Goal: Information Seeking & Learning: Learn about a topic

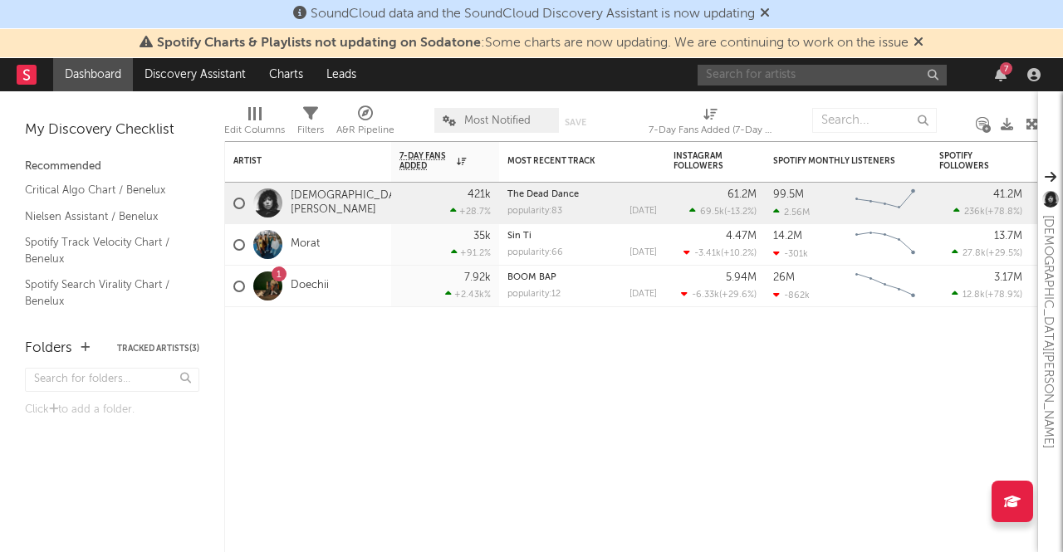
click at [738, 74] on input "text" at bounding box center [822, 75] width 249 height 21
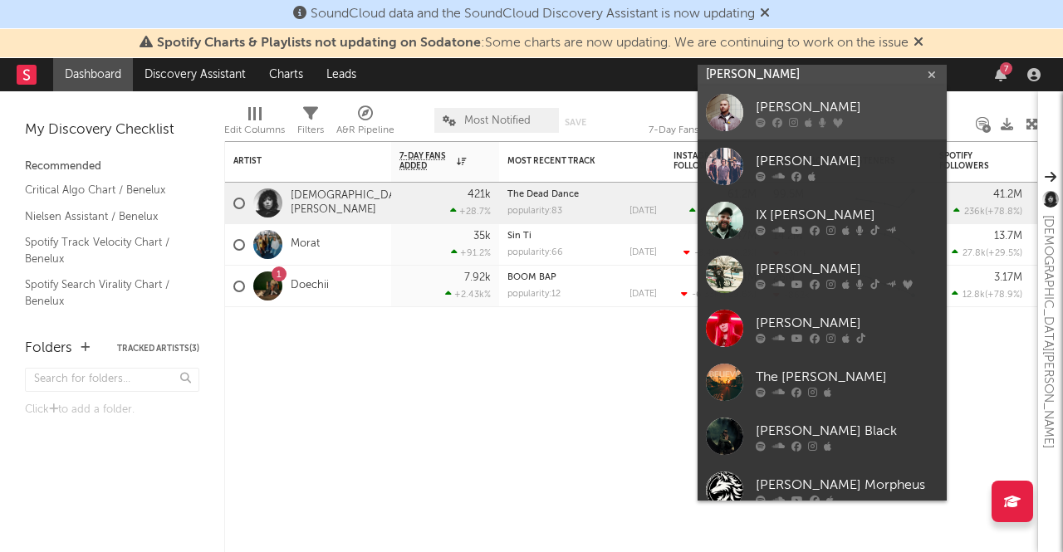
type input "[PERSON_NAME]"
click at [742, 104] on div at bounding box center [724, 112] width 37 height 37
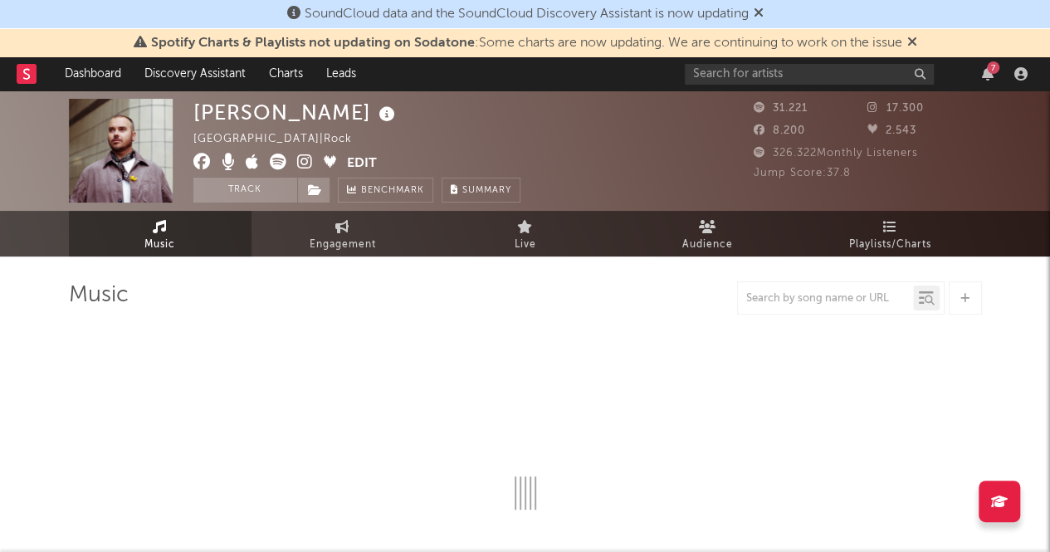
select select "6m"
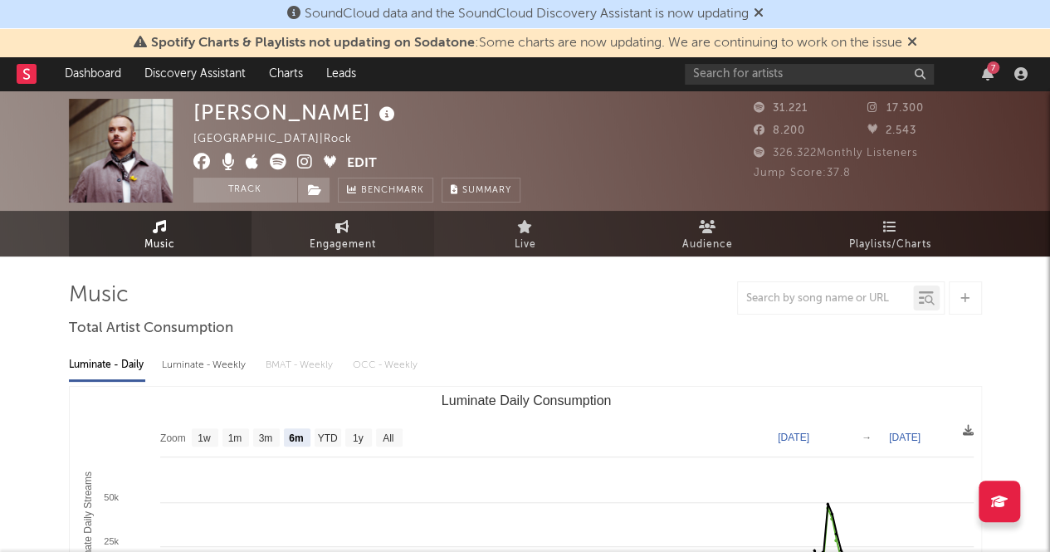
click at [340, 247] on span "Engagement" at bounding box center [343, 245] width 66 height 20
select select "1w"
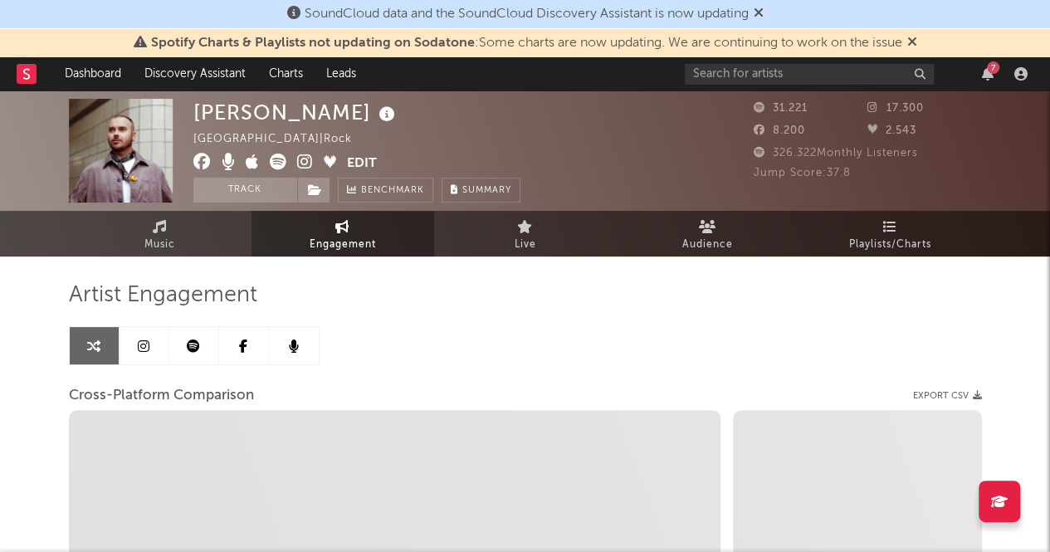
click at [250, 350] on link at bounding box center [244, 345] width 50 height 37
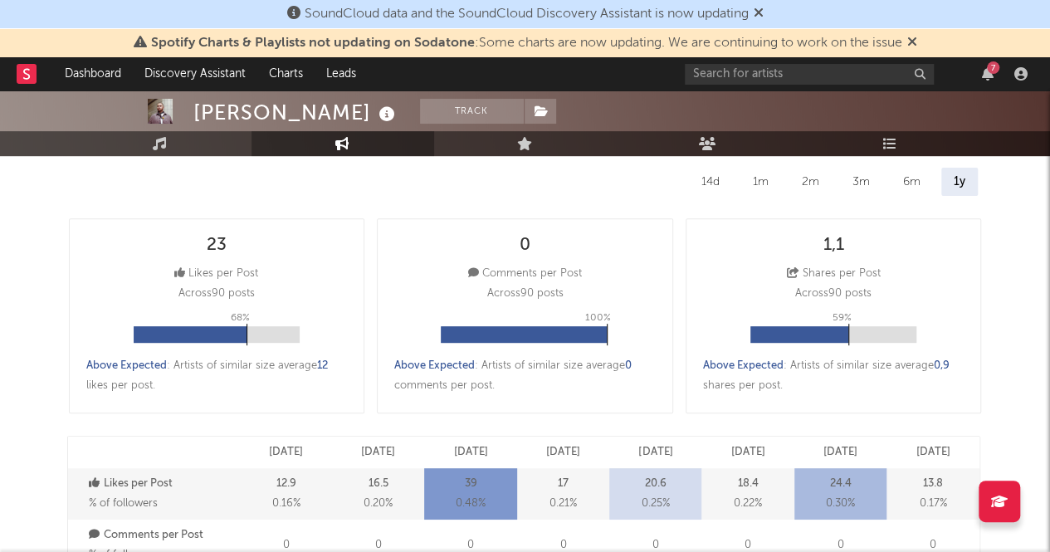
scroll to position [242, 0]
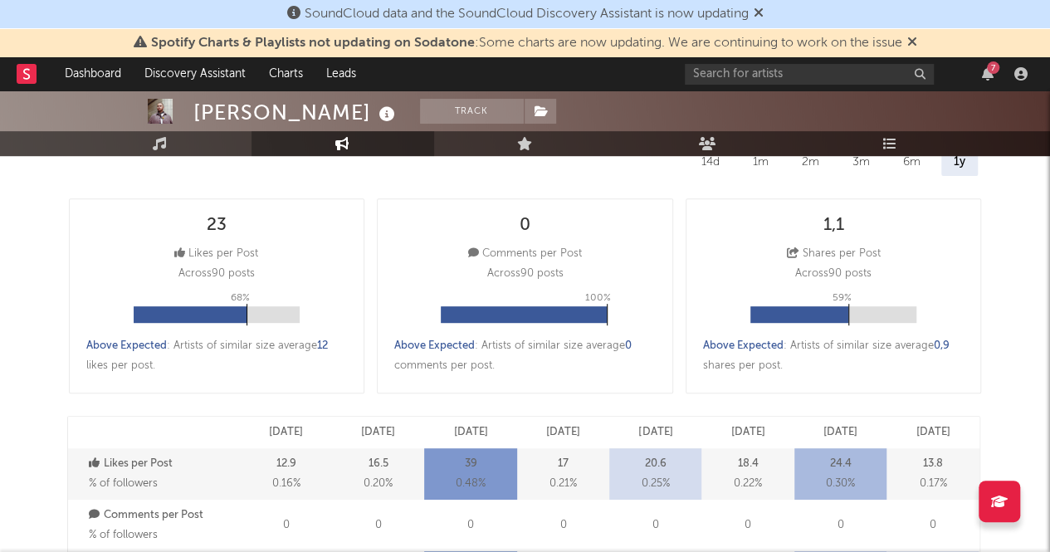
click at [590, 348] on div "Above Expected : Artists of similar size average 0 comments per post ." at bounding box center [525, 356] width 262 height 40
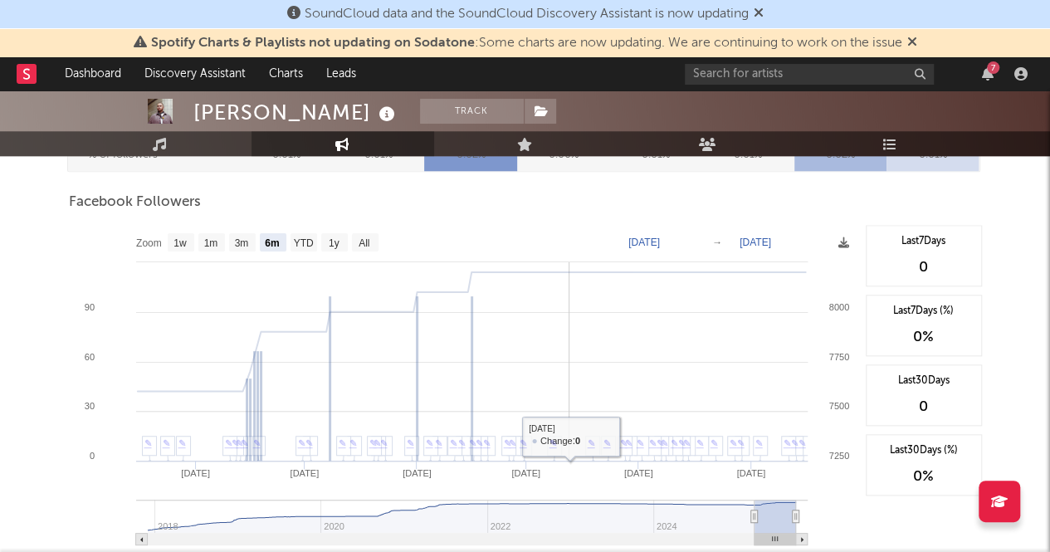
scroll to position [674, 0]
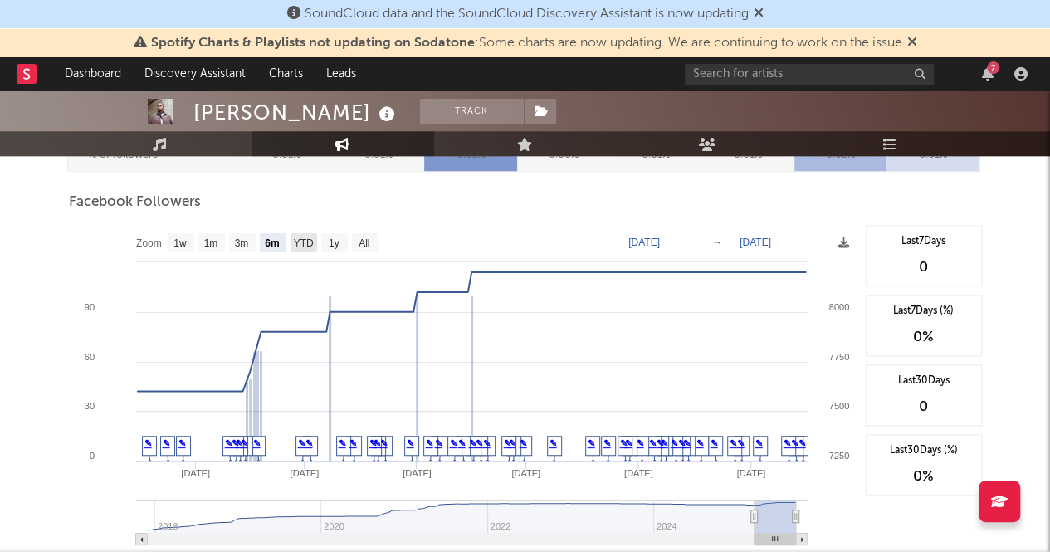
click at [305, 248] on text "YTD" at bounding box center [303, 243] width 20 height 12
select select "YTD"
type input "2025-01-01"
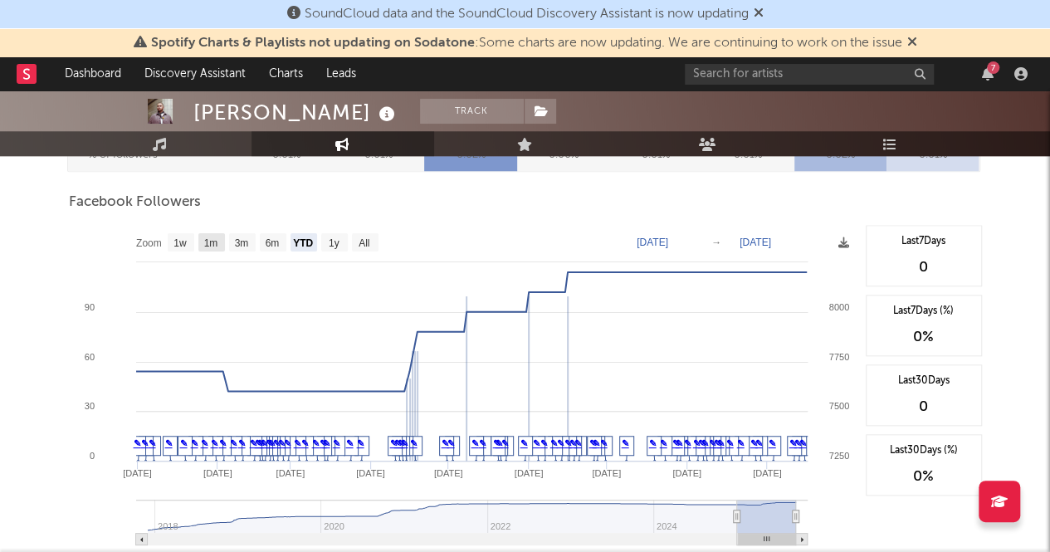
click at [208, 246] on text "1m" at bounding box center [210, 243] width 14 height 12
select select "1m"
type input "2025-08-16"
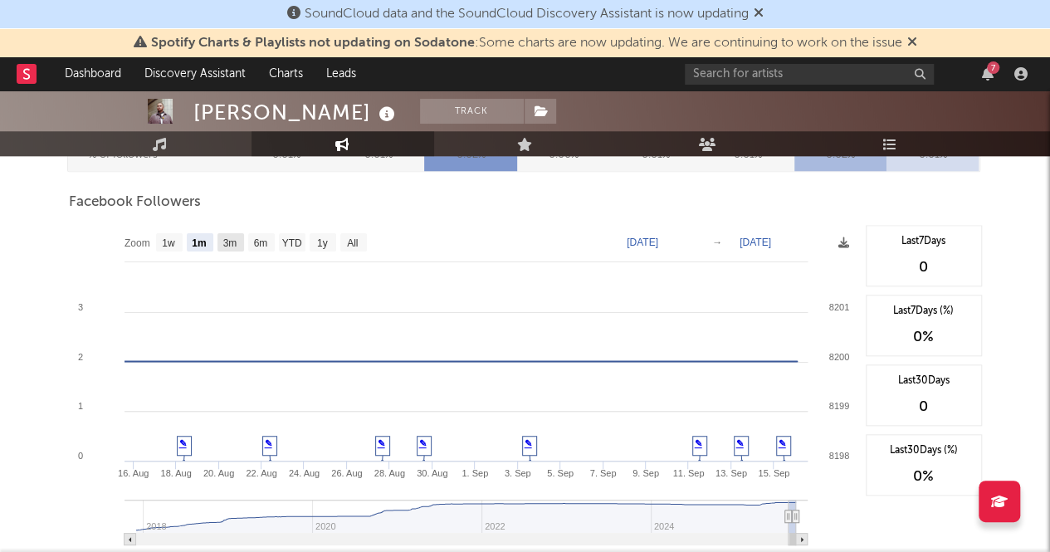
click at [219, 245] on rect at bounding box center [231, 242] width 27 height 18
select select "3m"
type input "2025-06-16"
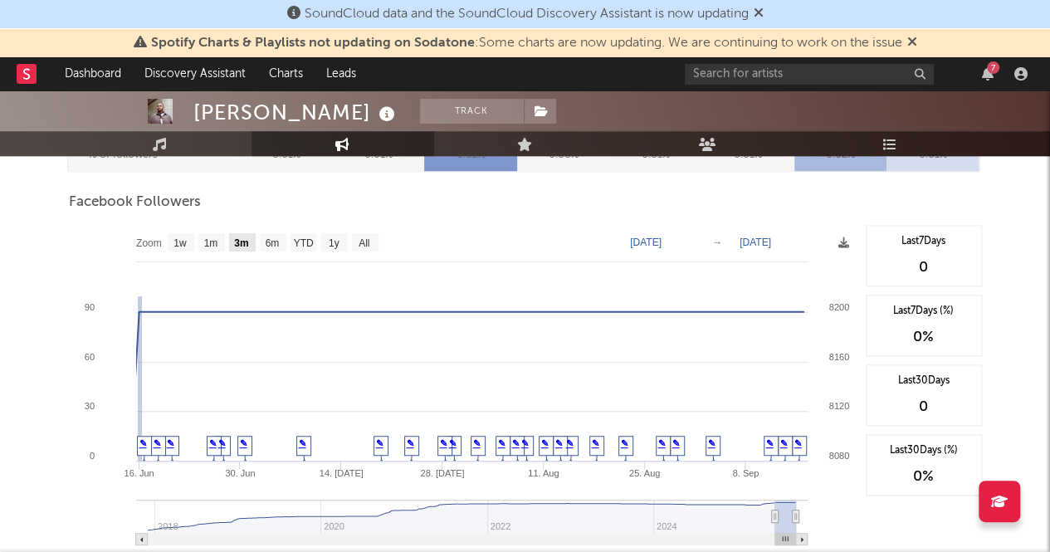
click at [247, 242] on text "3m" at bounding box center [241, 243] width 14 height 12
click at [272, 243] on text "6m" at bounding box center [272, 243] width 14 height 12
select select "6m"
type input "2025-03-16"
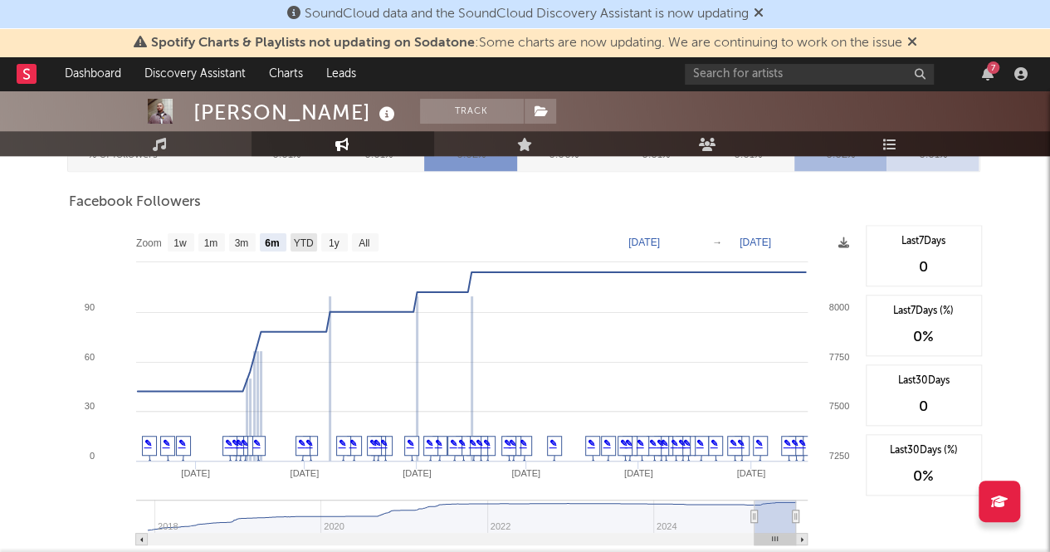
click at [309, 240] on text "YTD" at bounding box center [303, 243] width 20 height 12
select select "YTD"
type input "2025-01-01"
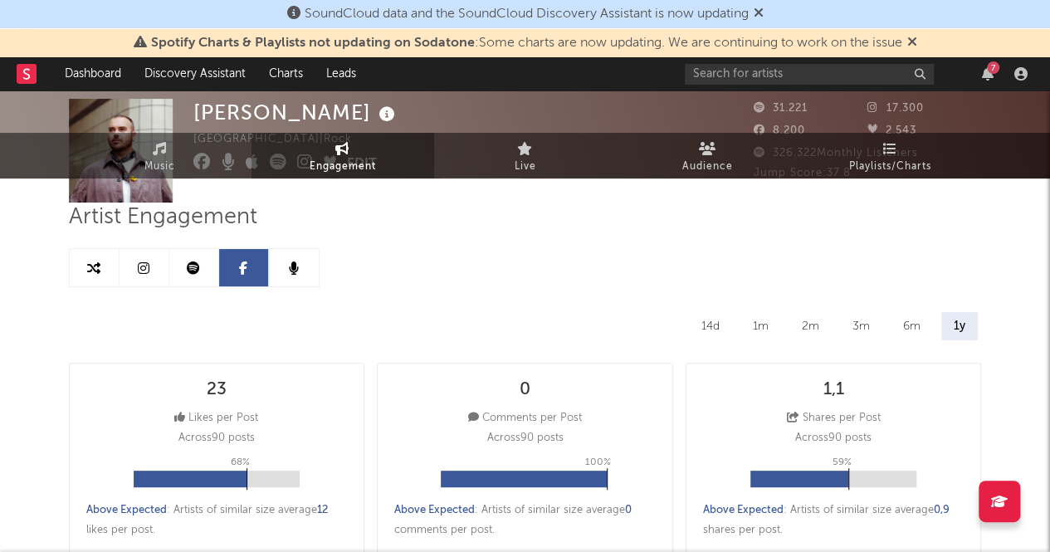
scroll to position [0, 0]
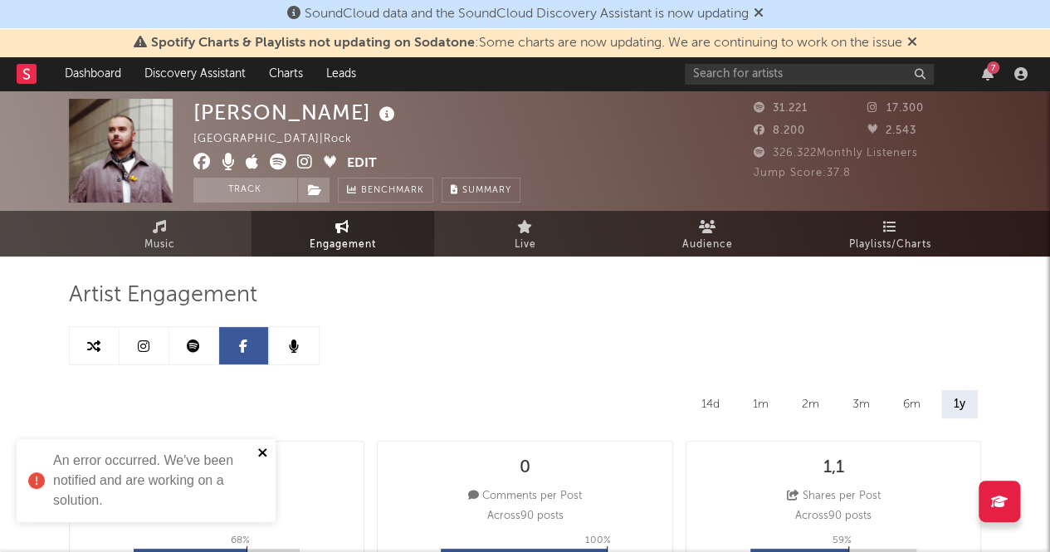
click at [266, 452] on icon "close" at bounding box center [263, 452] width 12 height 13
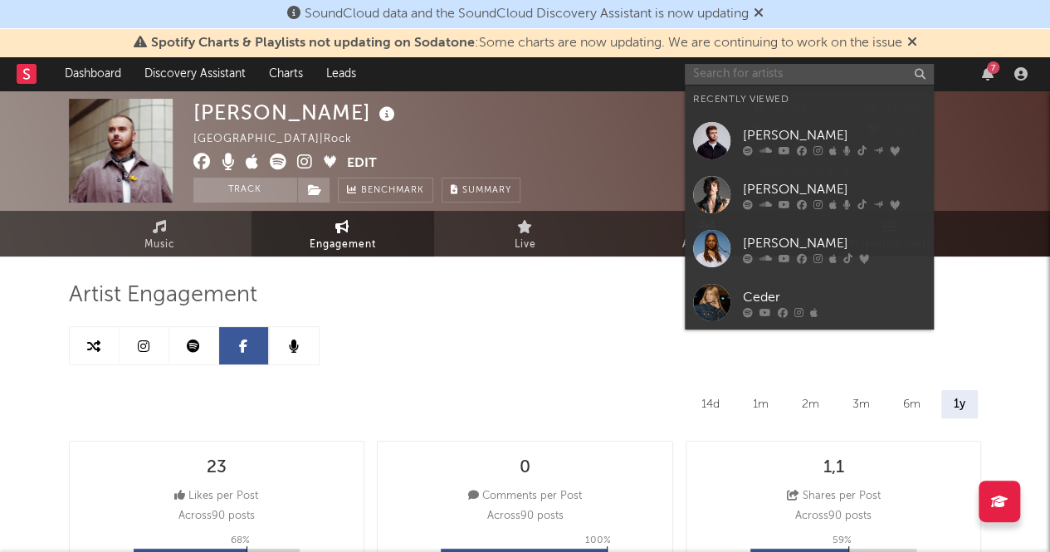
click at [716, 76] on input "text" at bounding box center [809, 74] width 249 height 21
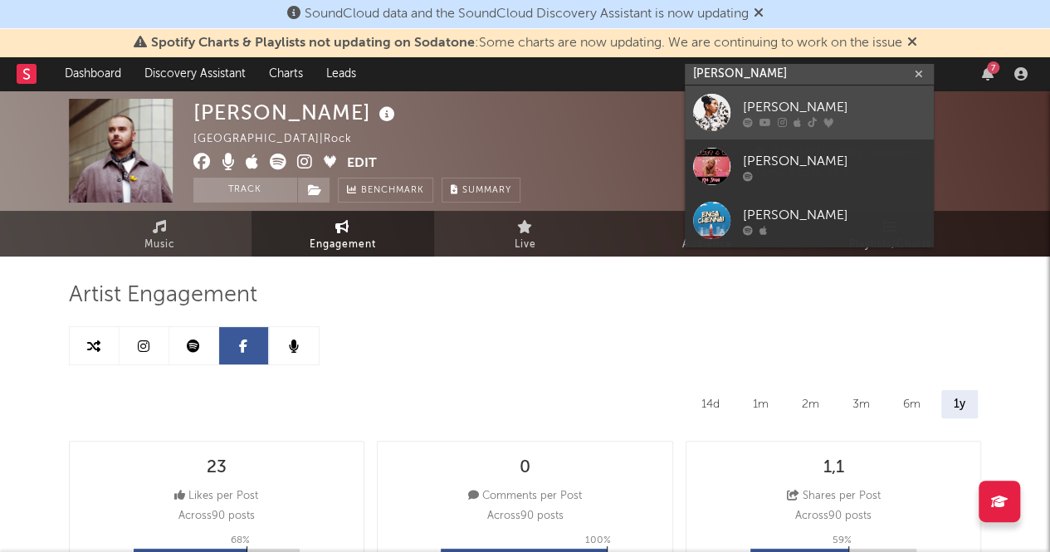
type input "kaya imani"
click at [771, 100] on div "Kaya Imani" at bounding box center [834, 107] width 183 height 20
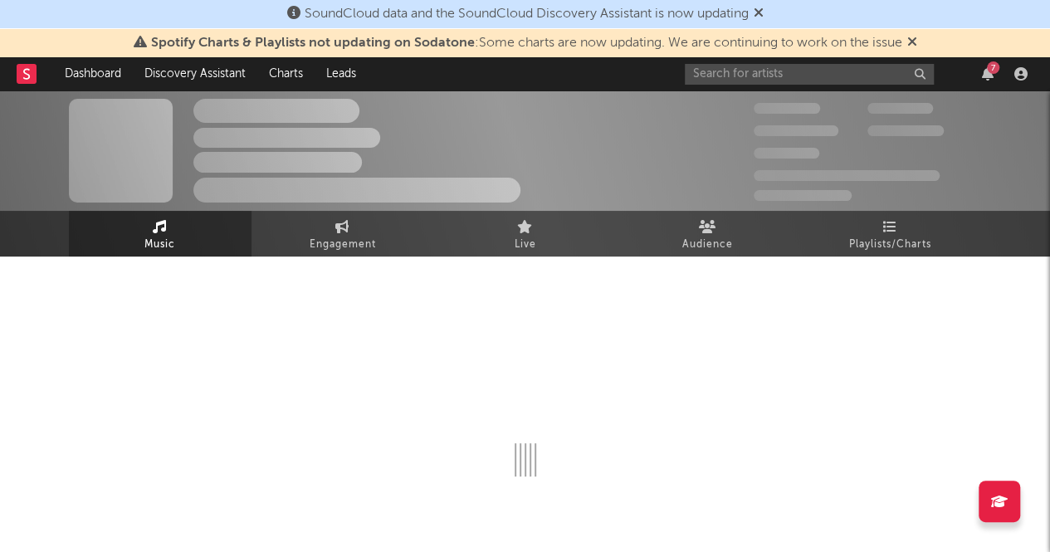
select select "6m"
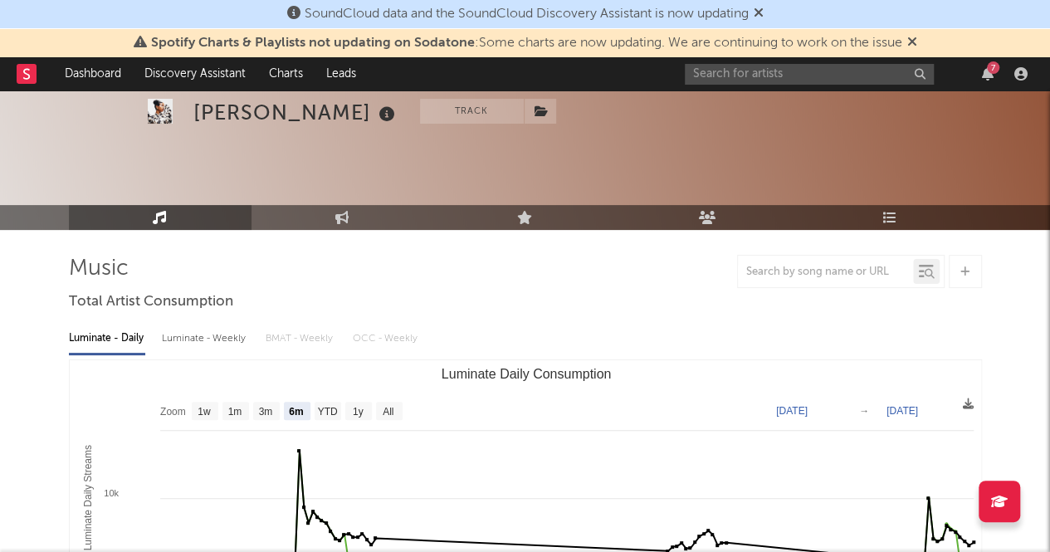
scroll to position [25, 0]
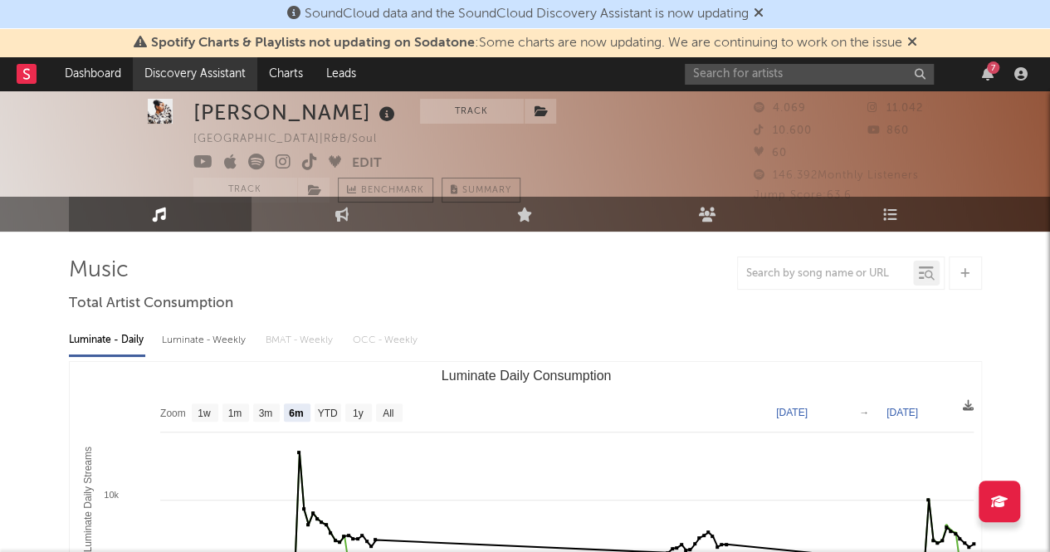
click at [154, 76] on link "Discovery Assistant" at bounding box center [195, 73] width 125 height 33
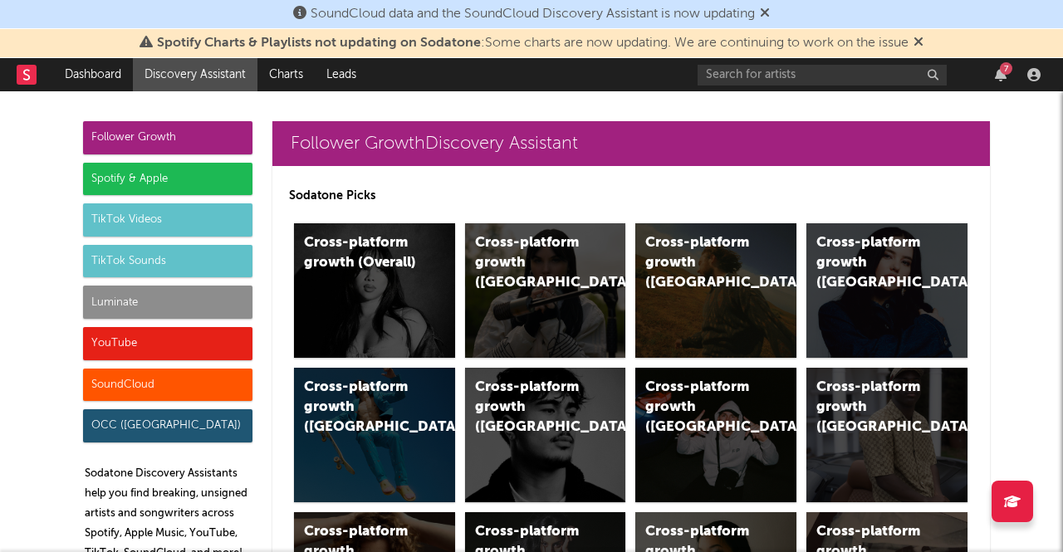
click at [917, 37] on icon at bounding box center [918, 41] width 10 height 13
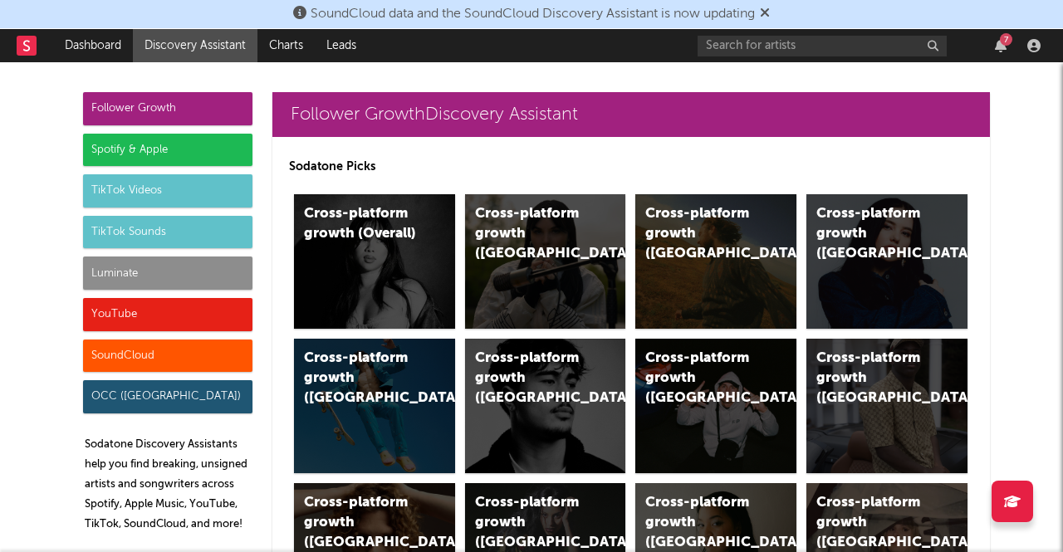
click at [776, 18] on div "SoundCloud data and the SoundCloud Discovery Assistant is now updating" at bounding box center [531, 14] width 1063 height 29
click at [770, 11] on icon at bounding box center [765, 12] width 10 height 13
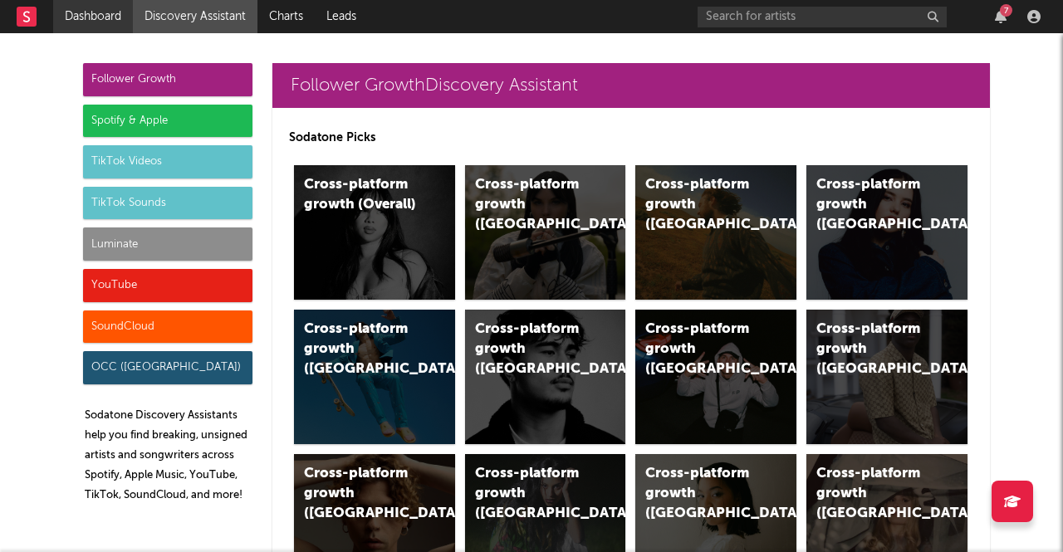
click at [106, 4] on link "Dashboard" at bounding box center [93, 16] width 80 height 33
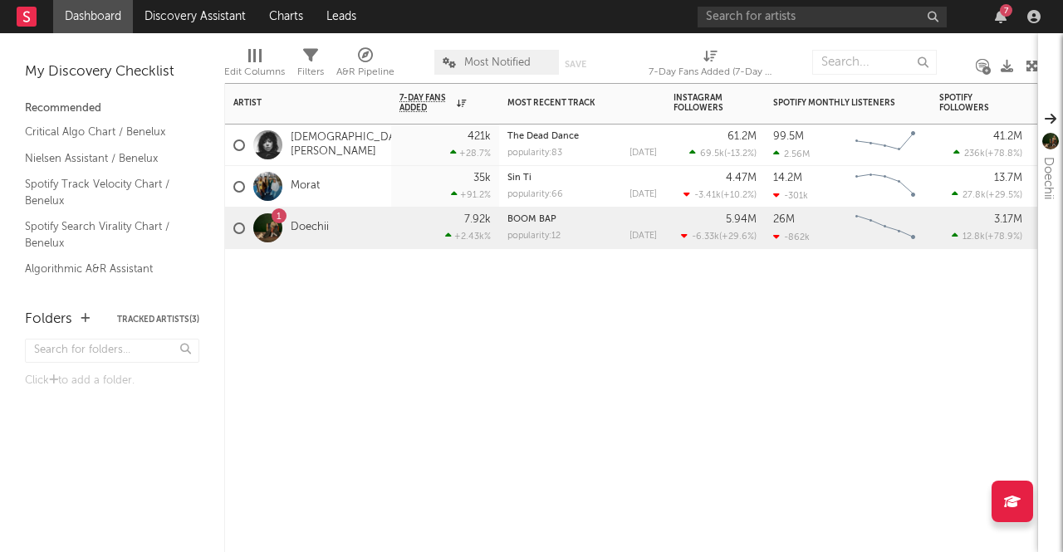
drag, startPoint x: 382, startPoint y: 304, endPoint x: 739, endPoint y: 419, distance: 375.3
click at [739, 419] on div "Artist Notifications 7-Day Fans Added WoW % Change Most Recent Track Popularity…" at bounding box center [631, 317] width 814 height 469
click at [93, 135] on link "Critical Algo Chart / Benelux" at bounding box center [104, 132] width 158 height 18
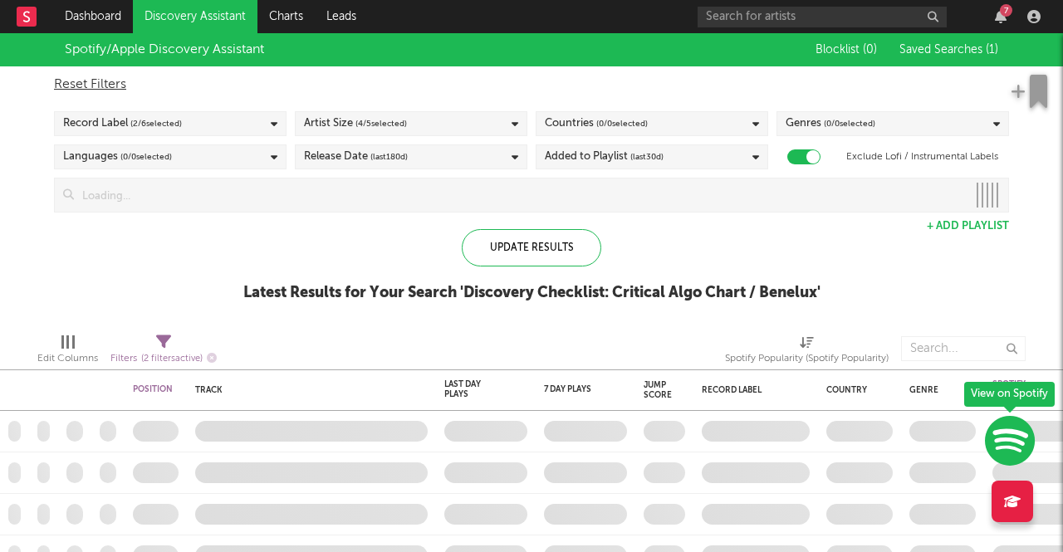
checkbox input "true"
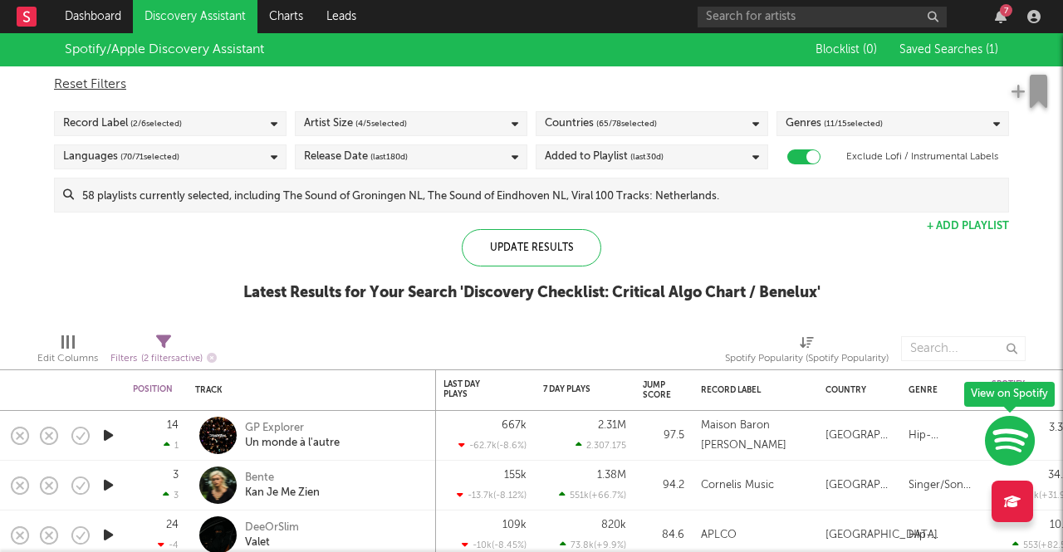
drag, startPoint x: 527, startPoint y: 248, endPoint x: 460, endPoint y: 258, distance: 68.0
click at [460, 258] on div "Update Results Latest Results for Your Search ' Discovery Checklist: Critical A…" at bounding box center [531, 274] width 577 height 91
click at [480, 259] on div "Update Results" at bounding box center [532, 247] width 140 height 37
click at [102, 9] on link "Dashboard" at bounding box center [93, 16] width 80 height 33
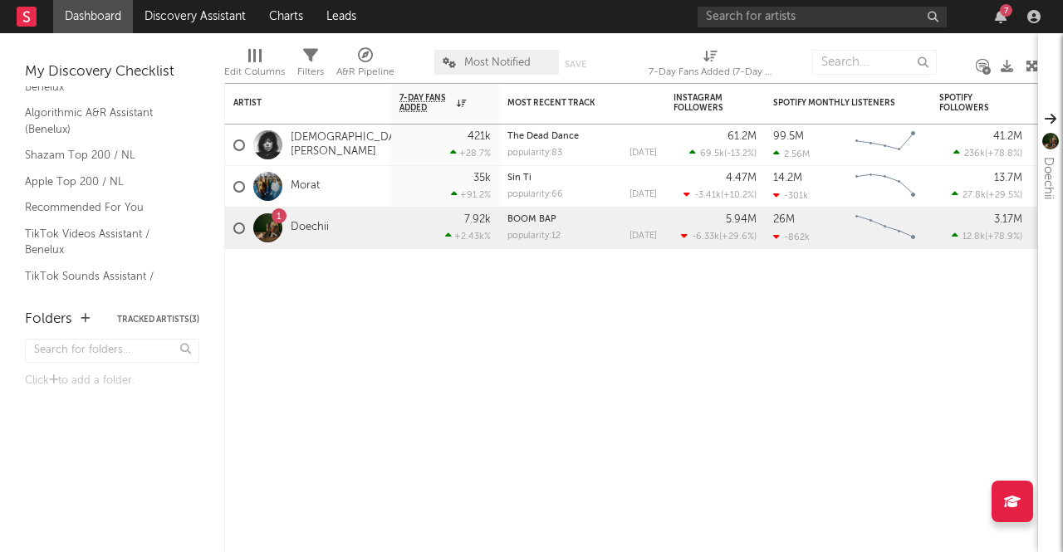
scroll to position [184, 0]
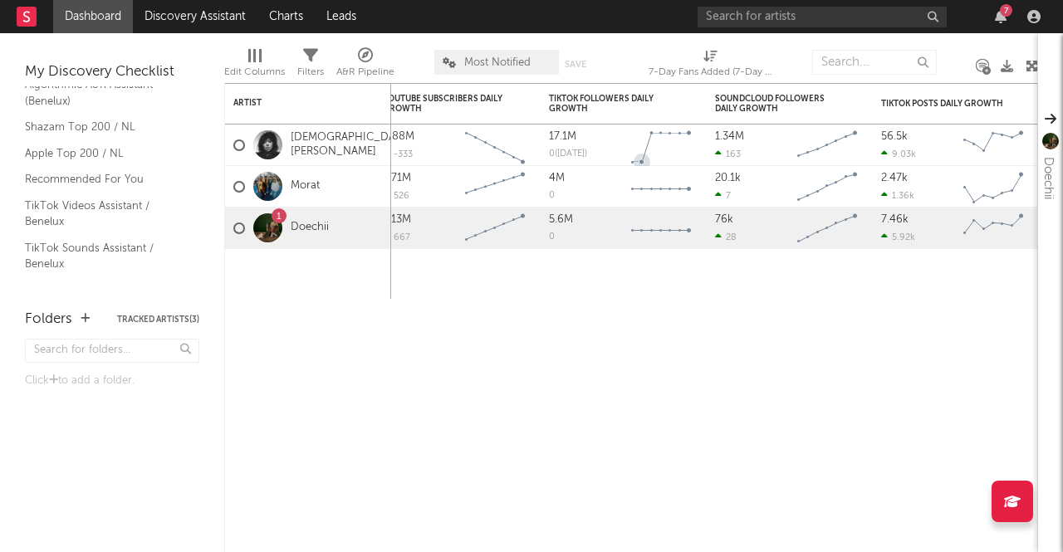
click at [644, 145] on icon "Chart title" at bounding box center [661, 147] width 57 height 29
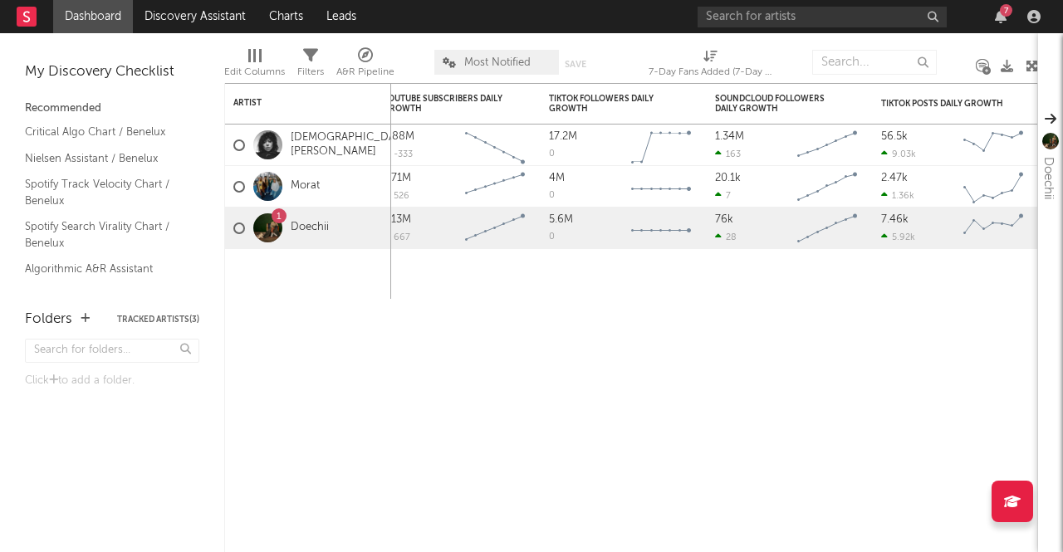
click at [208, 94] on div "My Discovery Checklist Recommended Critical Algo Chart / [PERSON_NAME] Assistan…" at bounding box center [112, 163] width 224 height 260
click at [136, 183] on link "Spotify Track Velocity Chart / Benelux" at bounding box center [104, 192] width 158 height 34
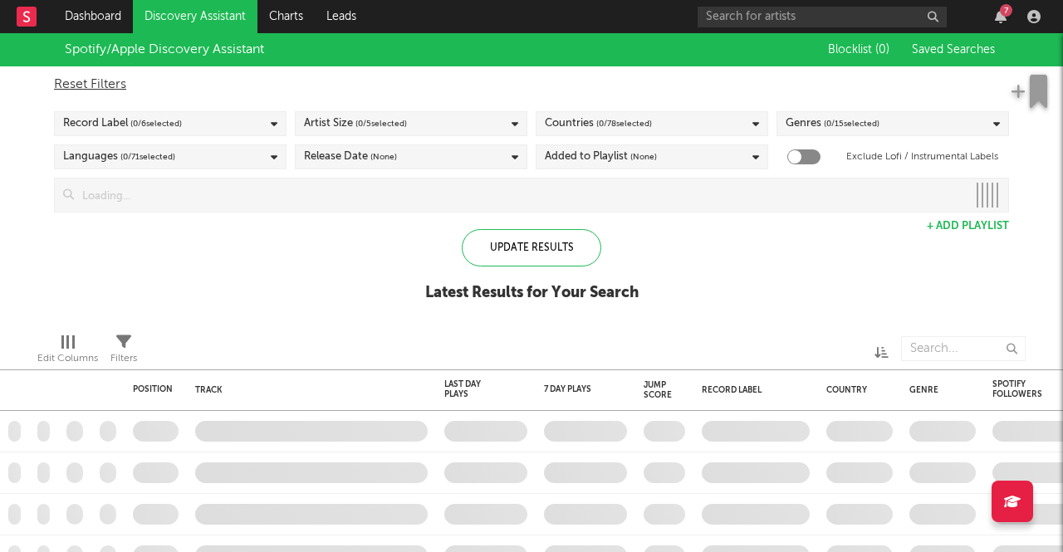
checkbox input "true"
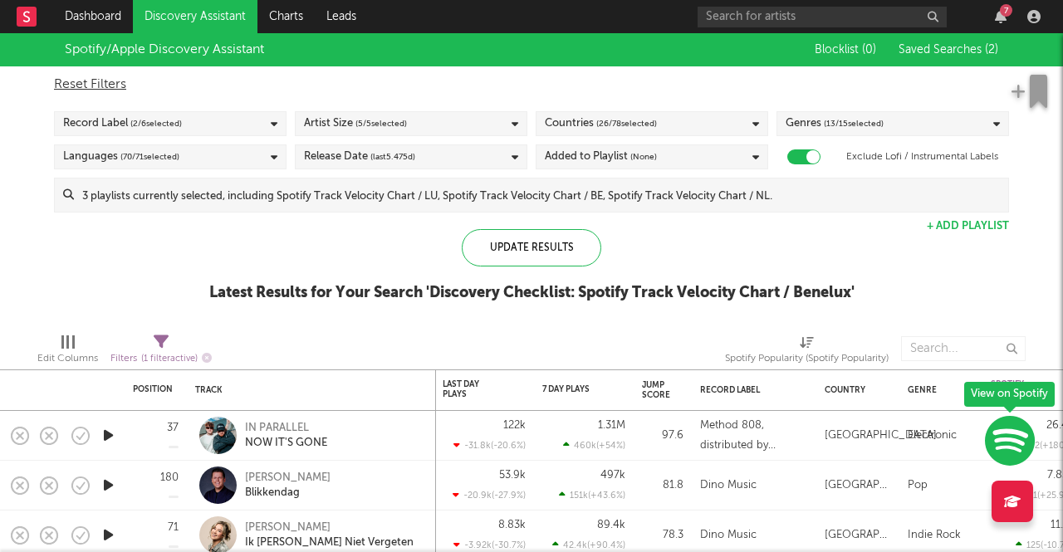
click at [249, 112] on div "Record Label ( 2 / 6 selected)" at bounding box center [170, 123] width 233 height 25
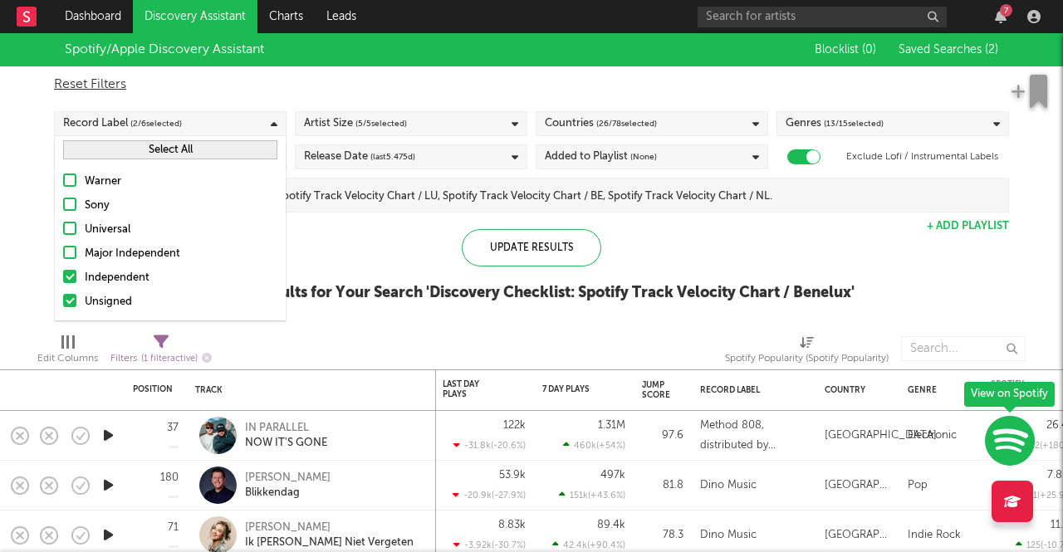
click at [267, 123] on div "Record Label ( 2 / 6 selected)" at bounding box center [170, 123] width 233 height 25
